Goal: Complete application form

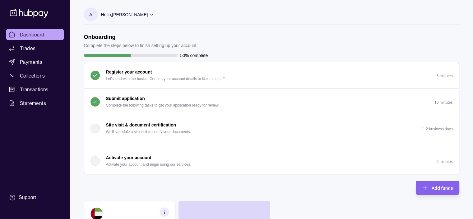
click at [119, 98] on p "Submit application" at bounding box center [125, 98] width 39 height 7
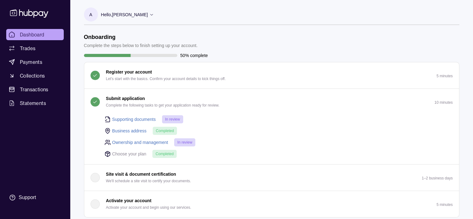
click at [139, 118] on link "Supporting documents" at bounding box center [134, 119] width 44 height 7
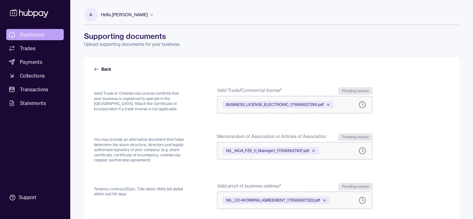
click at [35, 33] on span "Dashboard" at bounding box center [32, 34] width 25 height 7
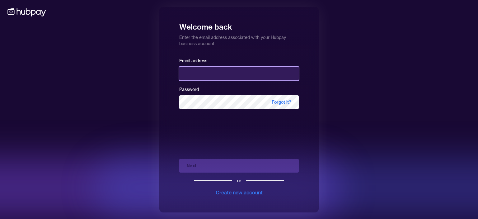
click at [186, 71] on input "email" at bounding box center [238, 74] width 119 height 14
type input "**********"
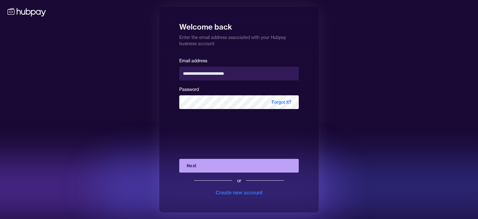
click at [208, 166] on button "Next" at bounding box center [238, 166] width 119 height 14
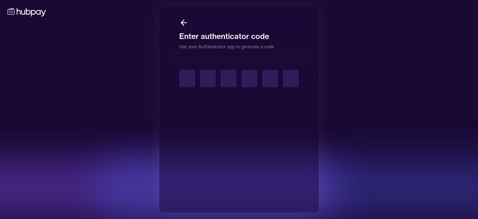
type input "*"
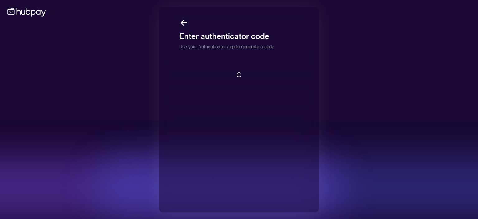
scroll to position [0, 0]
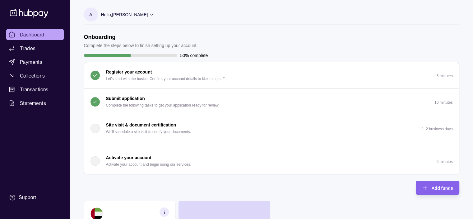
click at [157, 100] on div "Submit application Complete the following tasks to get your application ready f…" at bounding box center [163, 102] width 114 height 14
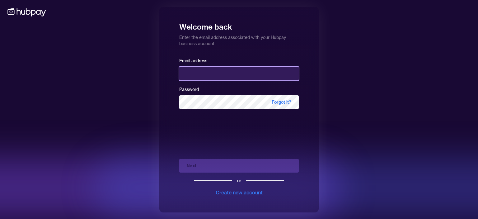
click at [192, 75] on input "email" at bounding box center [238, 74] width 119 height 14
click at [205, 75] on input "email" at bounding box center [238, 74] width 119 height 14
type input "**********"
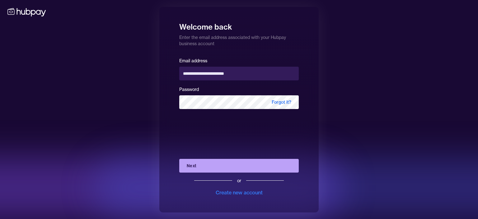
click at [209, 162] on button "Next" at bounding box center [238, 166] width 119 height 14
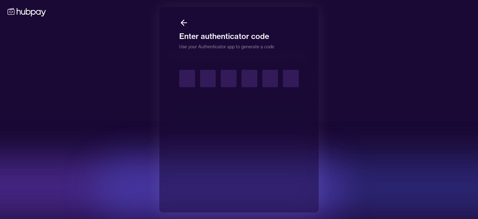
type input "*"
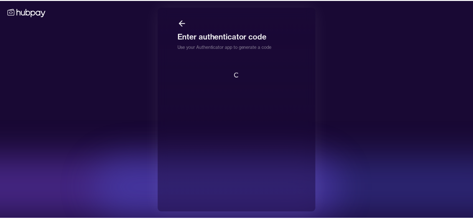
scroll to position [0, 0]
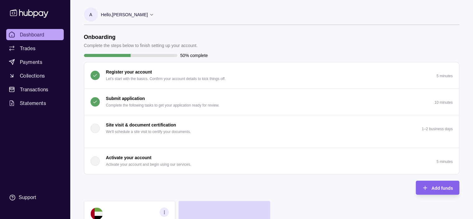
click at [172, 104] on p "Complete the following tasks to get your application ready for review." at bounding box center [163, 105] width 114 height 7
click at [203, 107] on p "Complete the following tasks to get your application ready for review." at bounding box center [163, 105] width 114 height 7
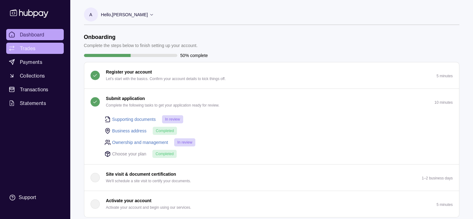
click at [32, 49] on span "Trades" at bounding box center [28, 47] width 16 height 7
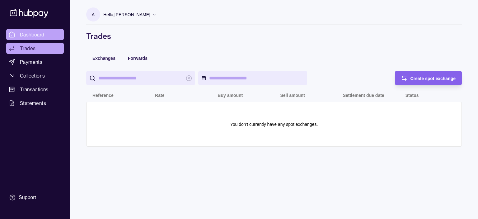
click at [44, 35] on link "Dashboard" at bounding box center [35, 34] width 58 height 11
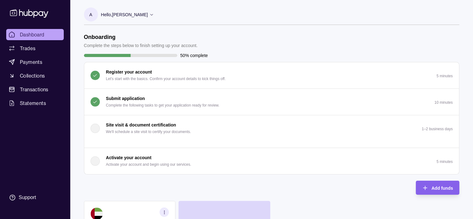
click at [123, 102] on p "Complete the following tasks to get your application ready for review." at bounding box center [163, 105] width 114 height 7
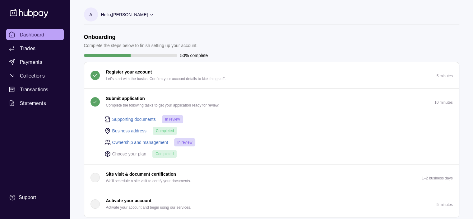
click at [128, 12] on p "Hello, Ali Nabil Kessaissia" at bounding box center [124, 14] width 47 height 7
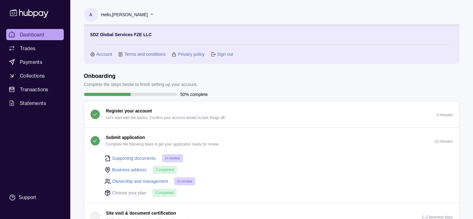
click at [128, 12] on p "Hello, Ali Nabil Kessaissia" at bounding box center [124, 14] width 47 height 7
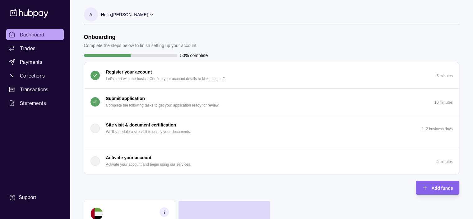
click at [130, 100] on p "Submit application" at bounding box center [125, 98] width 39 height 7
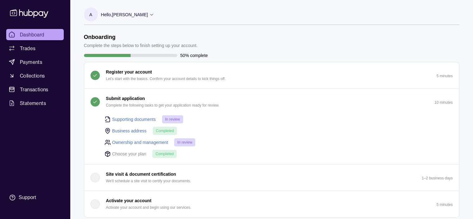
click at [151, 116] on link "Supporting documents" at bounding box center [134, 119] width 44 height 7
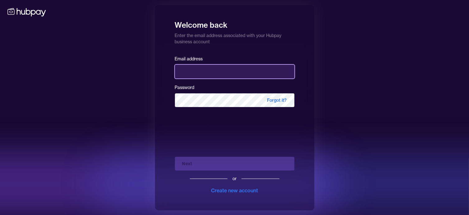
click at [192, 67] on input "email" at bounding box center [234, 72] width 119 height 14
type input "**********"
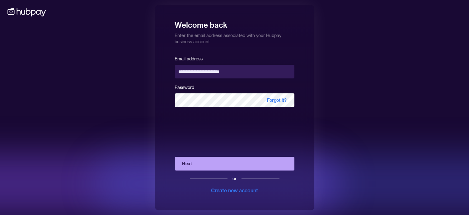
click at [217, 161] on button "Next" at bounding box center [234, 164] width 119 height 14
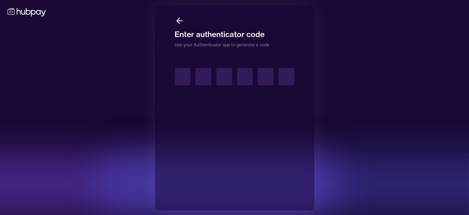
type input "*"
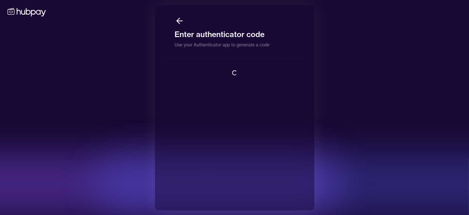
scroll to position [0, 0]
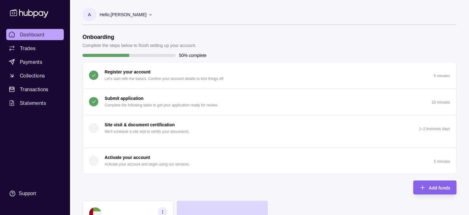
click at [210, 101] on div "Submit application Complete the following tasks to get your application ready f…" at bounding box center [162, 102] width 114 height 14
click at [185, 105] on p "Complete the following tasks to get your application ready for review." at bounding box center [162, 105] width 114 height 7
